Goal: Task Accomplishment & Management: Complete application form

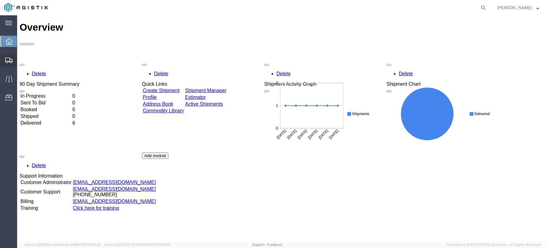
click at [0, 0] on span "Create Shipment" at bounding box center [0, 0] width 0 height 0
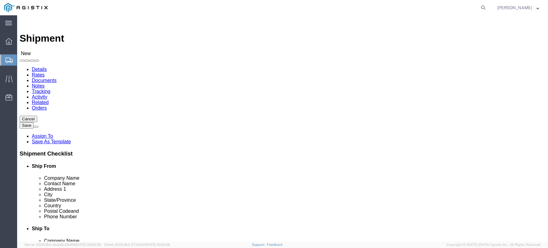
select select
click select "Select Louisville Ladder PG&E"
select select "9596"
click select "Select Louisville Ladder PG&E"
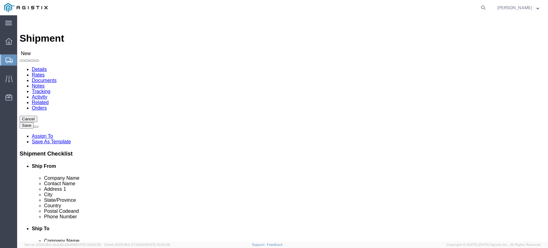
select select
click input "text"
type input "Lo"
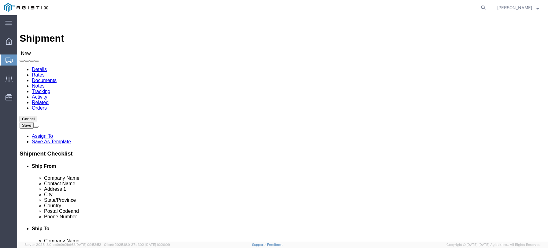
click p "- Louisville Ladder - ([PERSON_NAME]) [STREET_ADDRESS][PERSON_NAME]"
select select "CA"
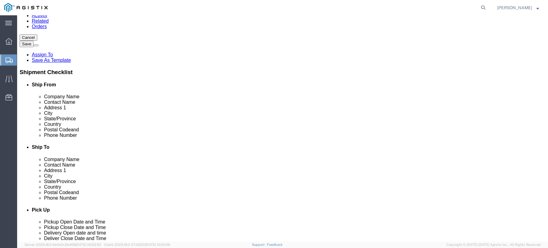
scroll to position [92, 0]
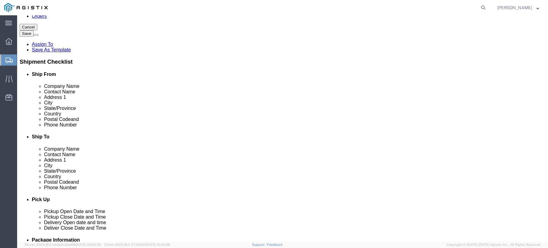
type input "Louisville Ladder"
click input "text"
type input "9099410623"
click input "text"
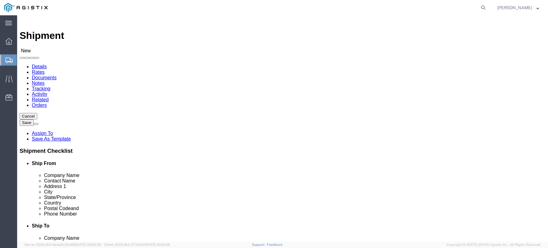
scroll to position [0, 0]
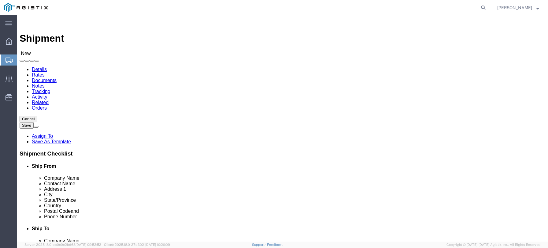
type input "[EMAIL_ADDRESS][DOMAIN_NAME]"
click select "Select All Others [GEOGRAPHIC_DATA] [GEOGRAPHIC_DATA] [GEOGRAPHIC_DATA] [GEOGRA…"
select select "23082"
click select "Select All Others [GEOGRAPHIC_DATA] [GEOGRAPHIC_DATA] [GEOGRAPHIC_DATA] [GEOGRA…"
click input "text"
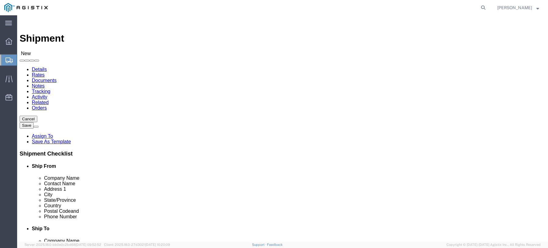
type input "PG&E"
click label "Address 1"
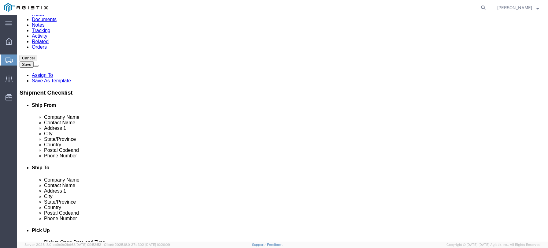
scroll to position [61, 0]
click input "text"
type input "San [PERSON_NAME]"
click p "- PG&E - () [STREET_ADDRESS][PERSON_NAME]"
select select "CA"
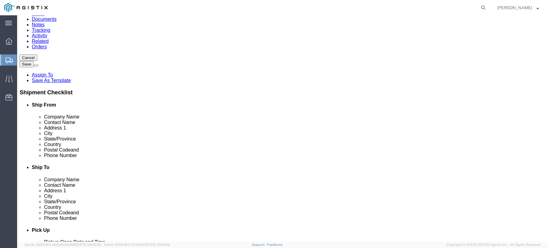
type input "[GEOGRAPHIC_DATA][PERSON_NAME]"
click input "text"
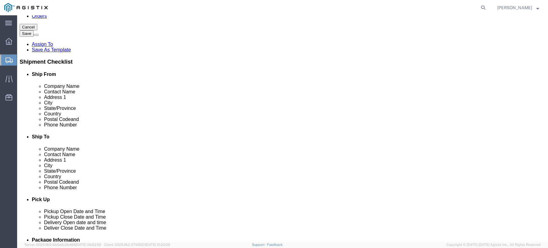
type input "PG&E"
click div "Location My Profile Location (OBSOLETE) [PERSON_NAME] SC - GC TRAILER (OBSOLETE…"
click input "text"
paste input "[PHONE_NUMBER]"
type input "[PHONE_NUMBER]"
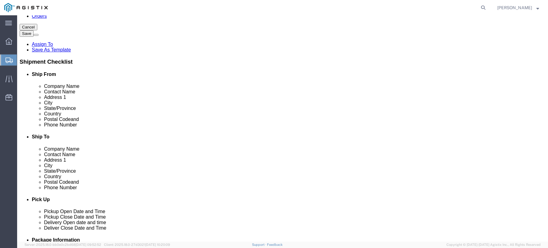
click div "ADDITIONAL INFORMATION"
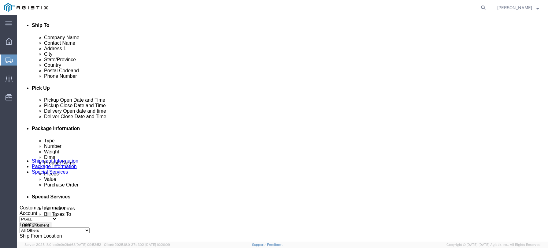
scroll to position [214, 0]
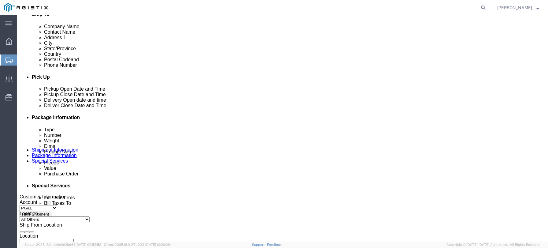
click div "[DATE] 7:00 AM"
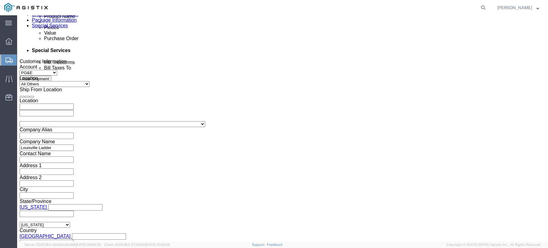
click input "2:00 AM"
type input "2:00 PM"
click button "Apply"
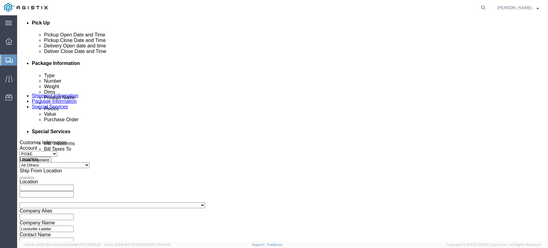
scroll to position [257, 0]
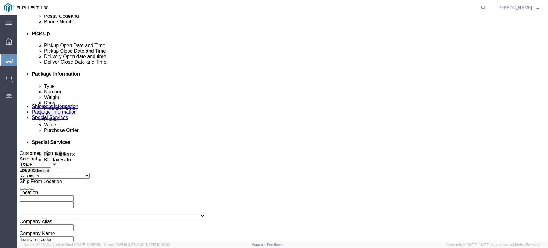
click div "[DATE] 3:00 PM"
type input "4:00 PM"
click button "Apply"
click div
click input "5:00 PM"
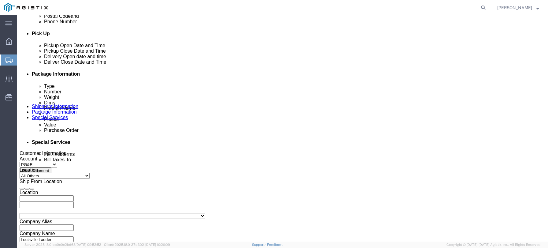
click input "8:00 PM"
type input "8:00 AM"
click button "Apply"
click div
click input "3:00 AM"
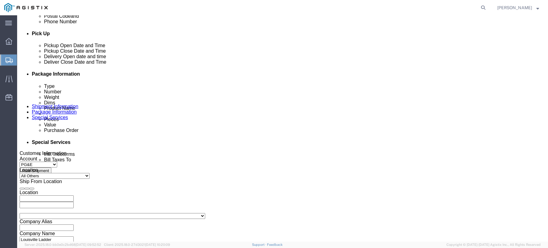
type input "3:00 PM"
click input "text"
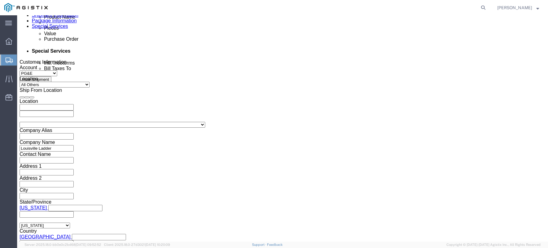
scroll to position [349, 0]
type input "2701240119"
click button "Continue"
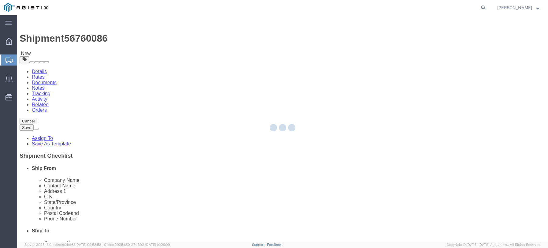
select select "CBOX"
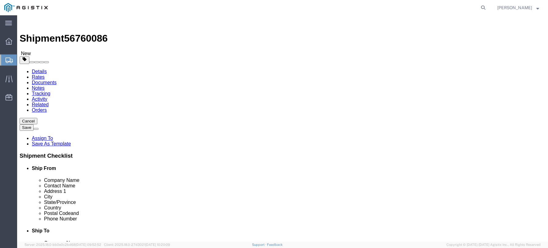
click link "Shipment Information"
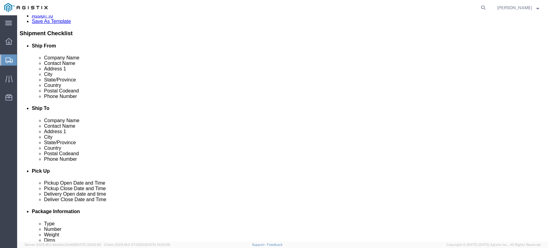
scroll to position [245, 0]
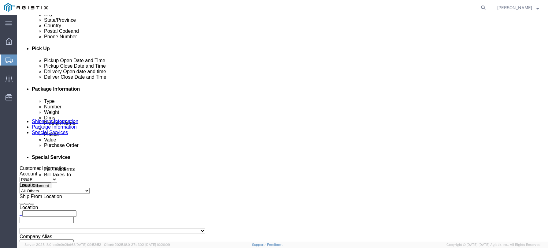
click div
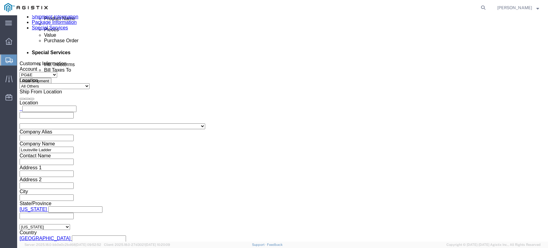
click button "Apply"
click button "Continue"
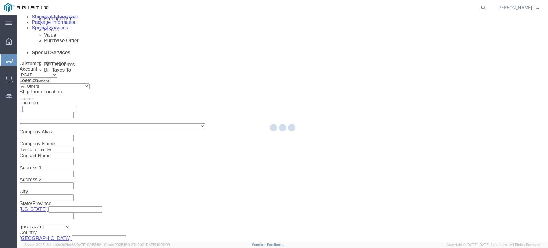
scroll to position [0, 0]
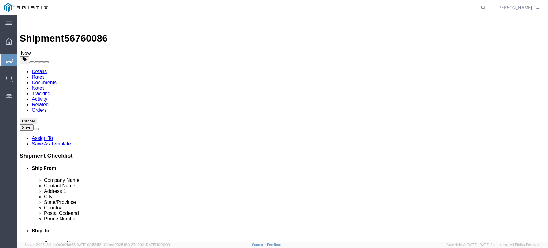
click input "text"
type input "130"
type input "30"
type input "10"
click input "0.00"
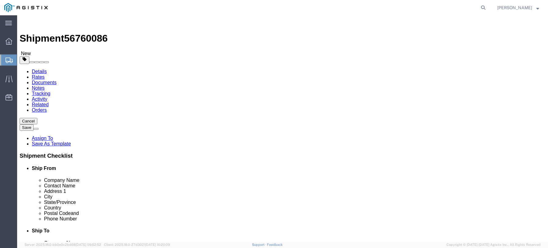
type input "60.00"
click link "Add Content"
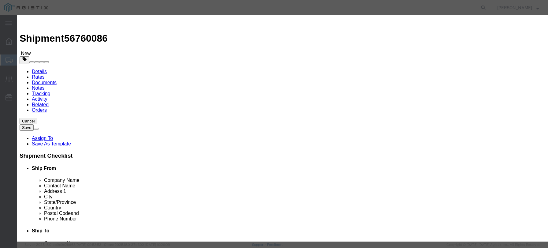
click input "text"
type input "FM1410HD"
click input "0"
type input "1"
click input "text"
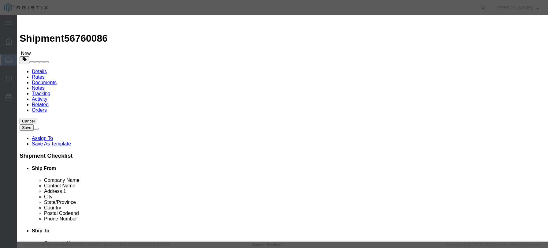
paste input "353.57"
type input "353.57"
click select "Select 50 55 60 65 70 85 92.5 100 125 175 250 300 400"
select select "300"
click select "Select 50 55 60 65 70 85 92.5 100 125 175 250 300 400"
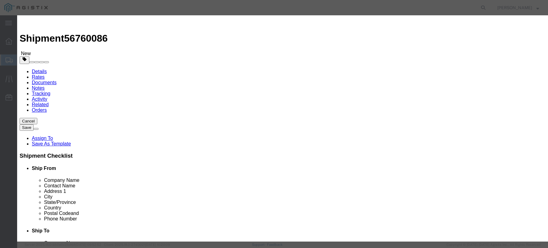
click button "Save & Close"
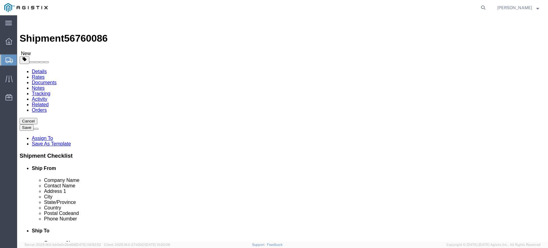
click button "Rate Shipment"
